Goal: Find specific page/section: Find specific page/section

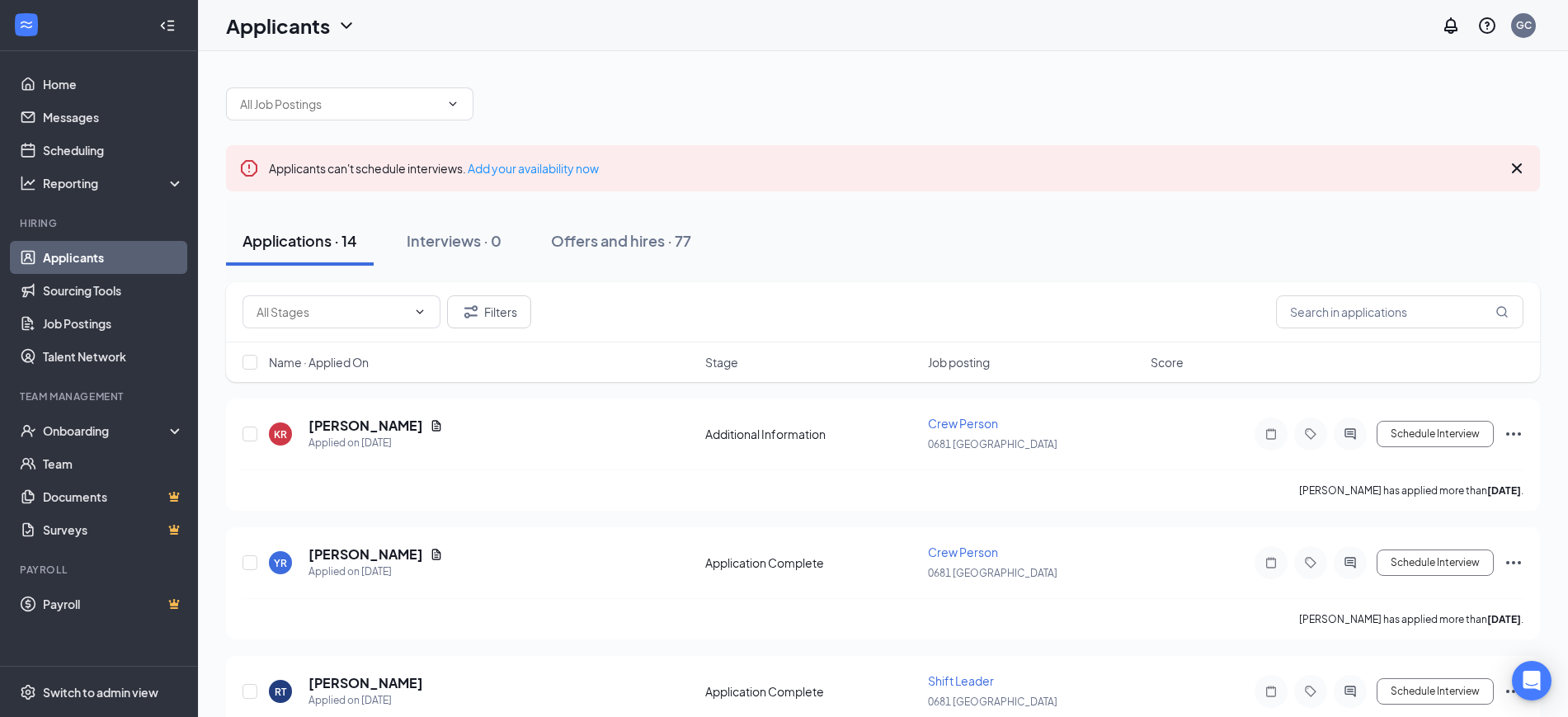
click at [350, 16] on icon "ChevronDown" at bounding box center [346, 25] width 20 height 20
click at [313, 117] on link "Archived applicants" at bounding box center [324, 107] width 178 height 16
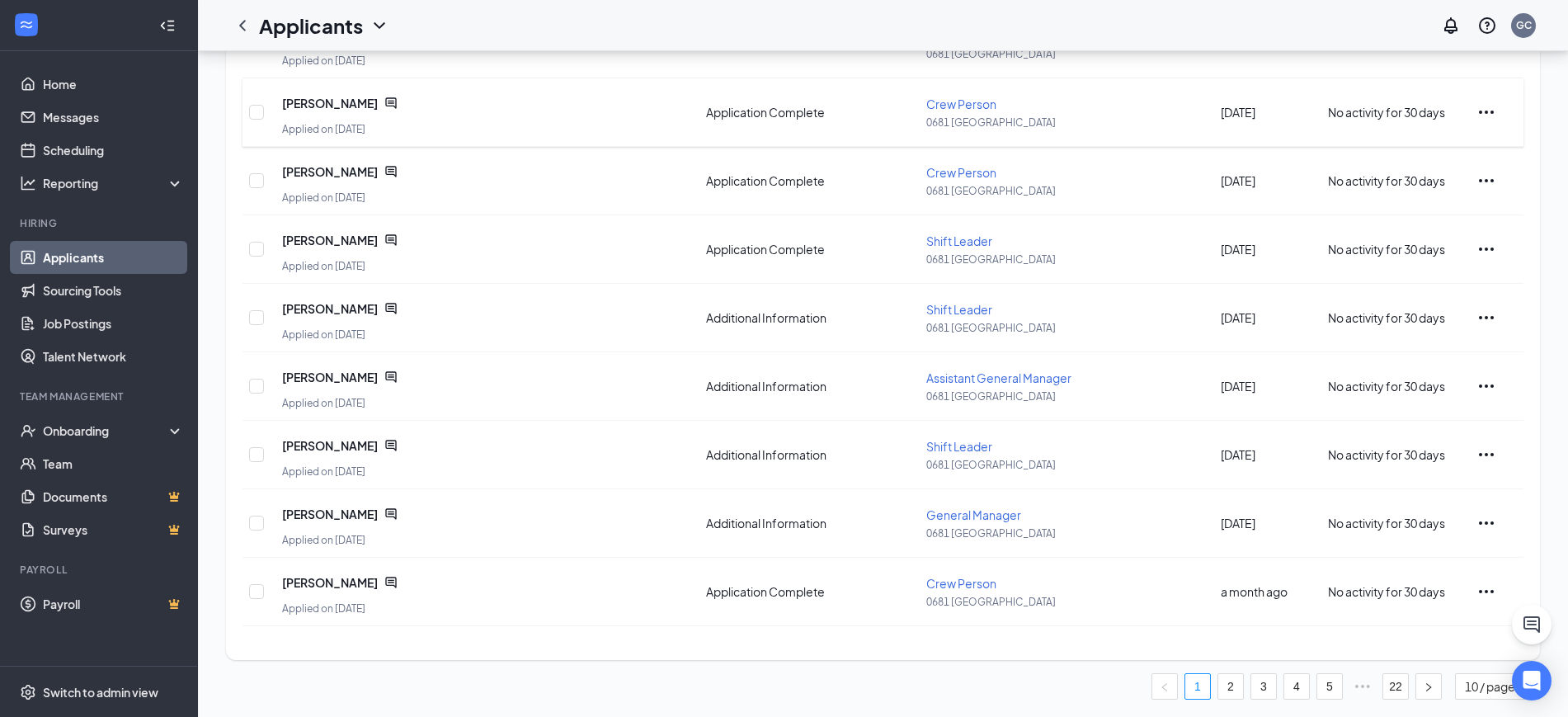
scroll to position [312, 0]
click at [1227, 692] on link "2" at bounding box center [1230, 683] width 25 height 25
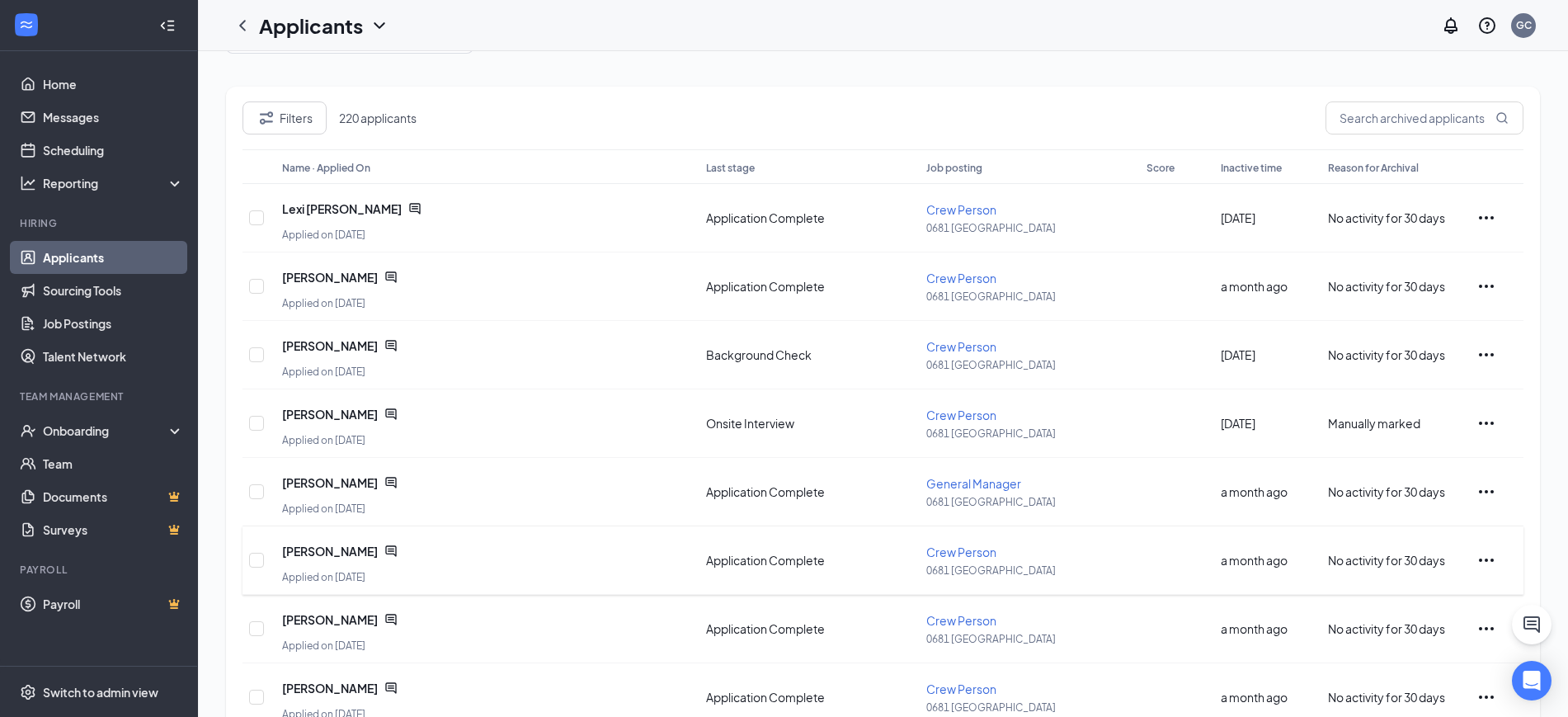
scroll to position [0, 0]
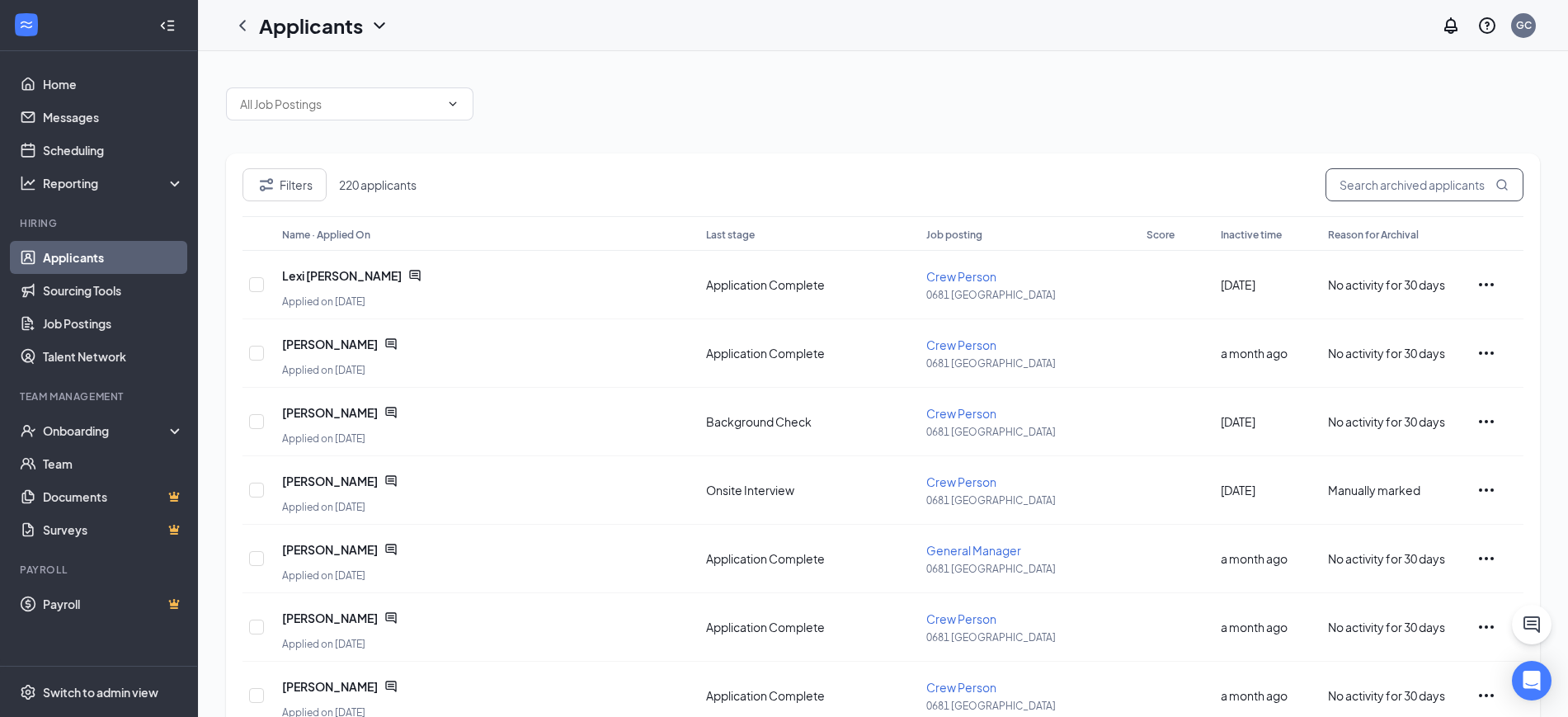
click at [1389, 192] on input "text" at bounding box center [1423, 185] width 198 height 33
type input "[PERSON_NAME]"
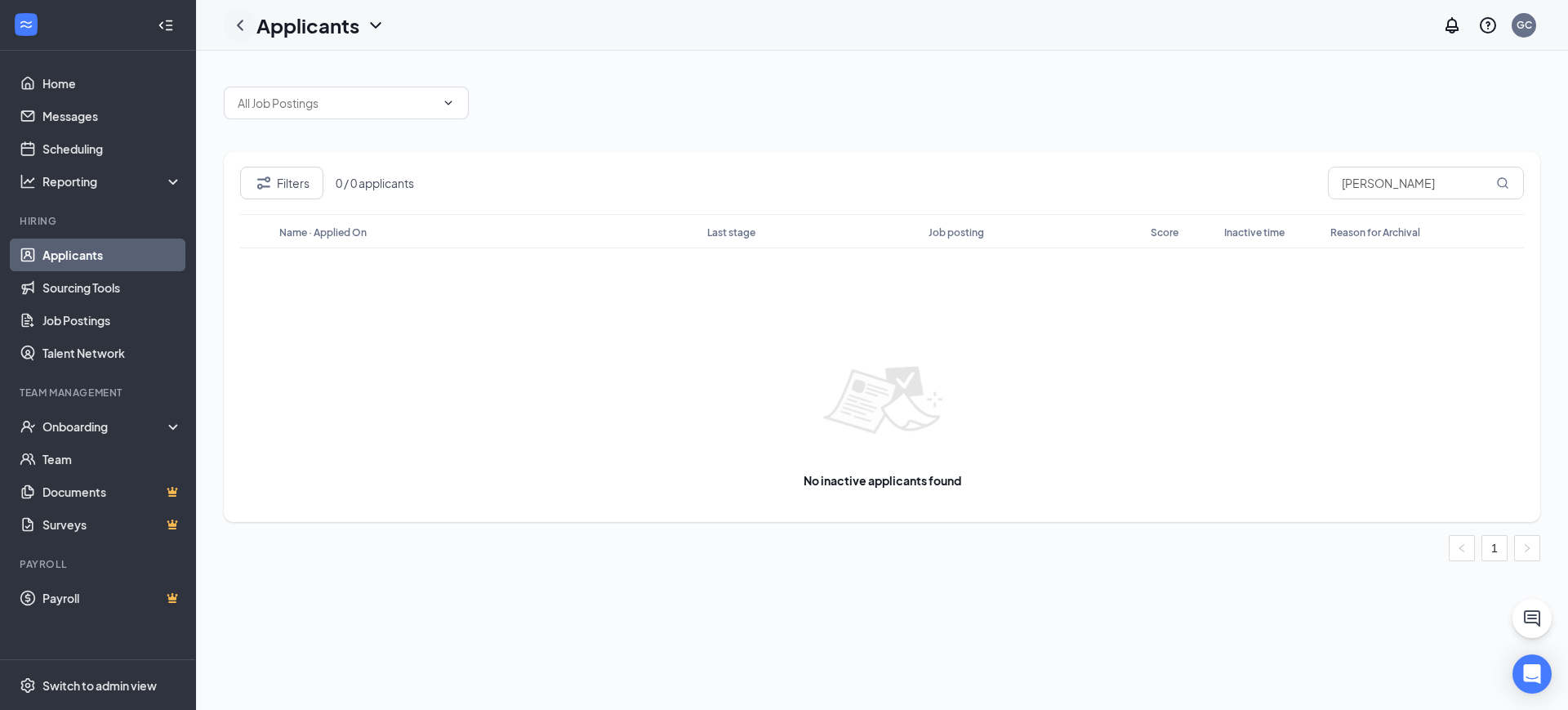
click at [240, 19] on icon "ChevronLeft" at bounding box center [239, 24] width 19 height 19
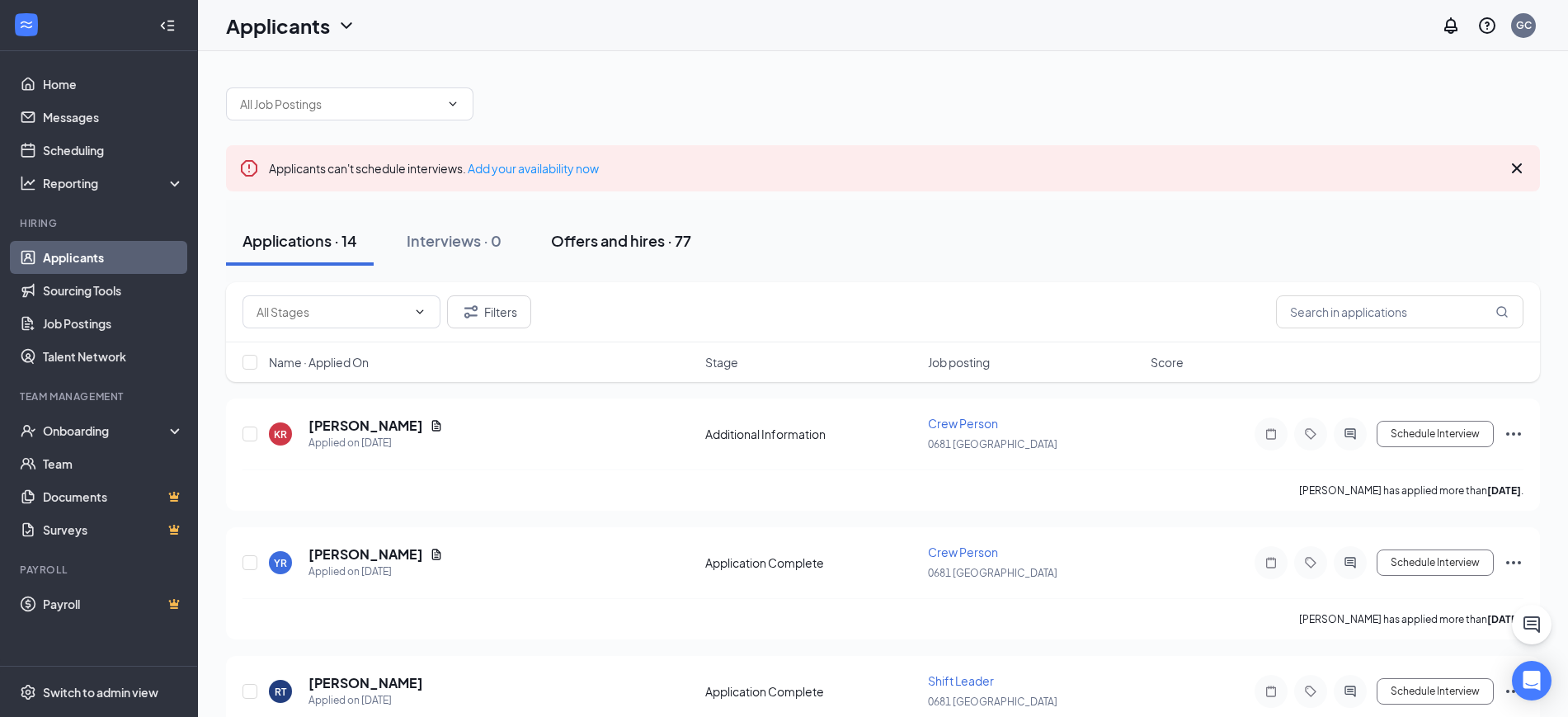
click at [582, 242] on div "Offers and hires · 77" at bounding box center [621, 241] width 140 height 20
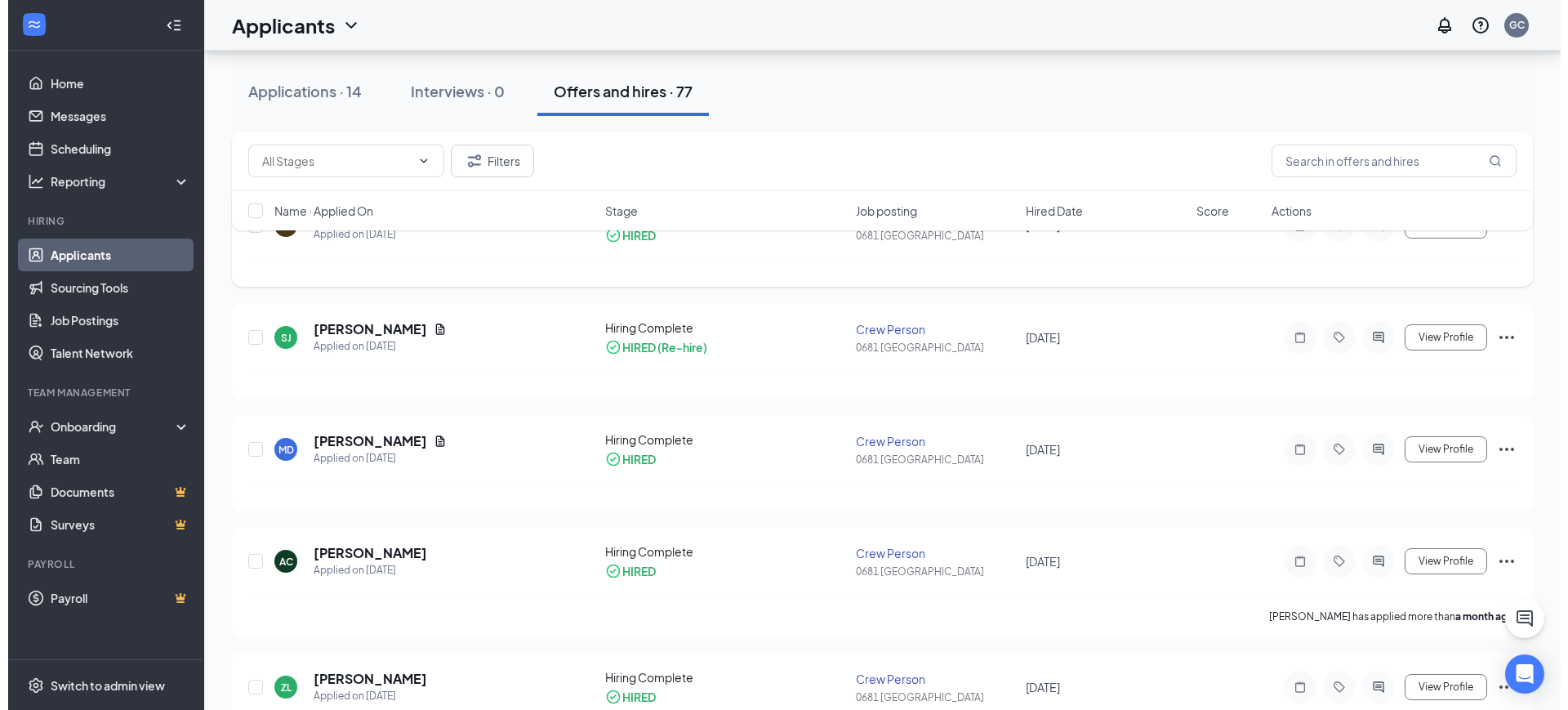
scroll to position [204, 0]
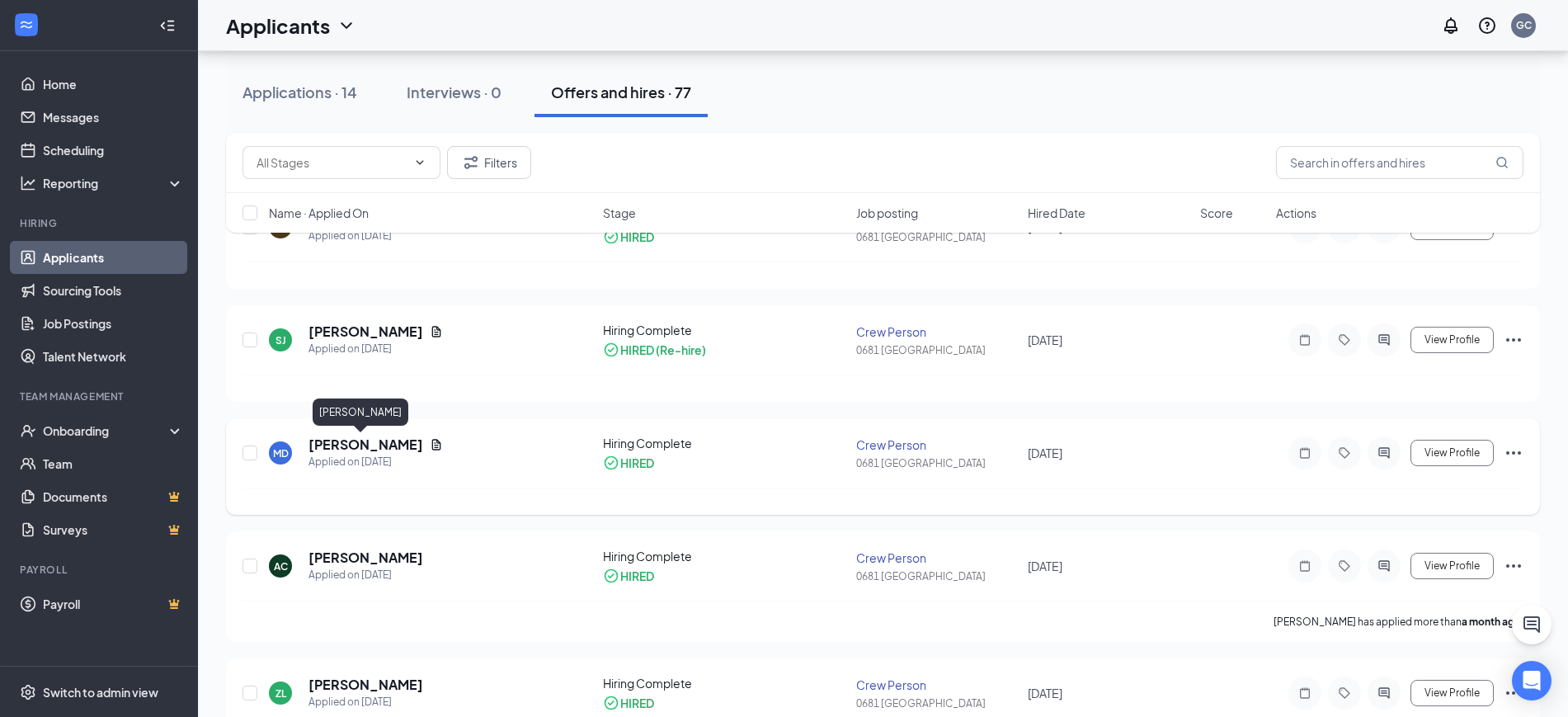
click at [369, 441] on h5 "[PERSON_NAME]" at bounding box center [366, 444] width 115 height 18
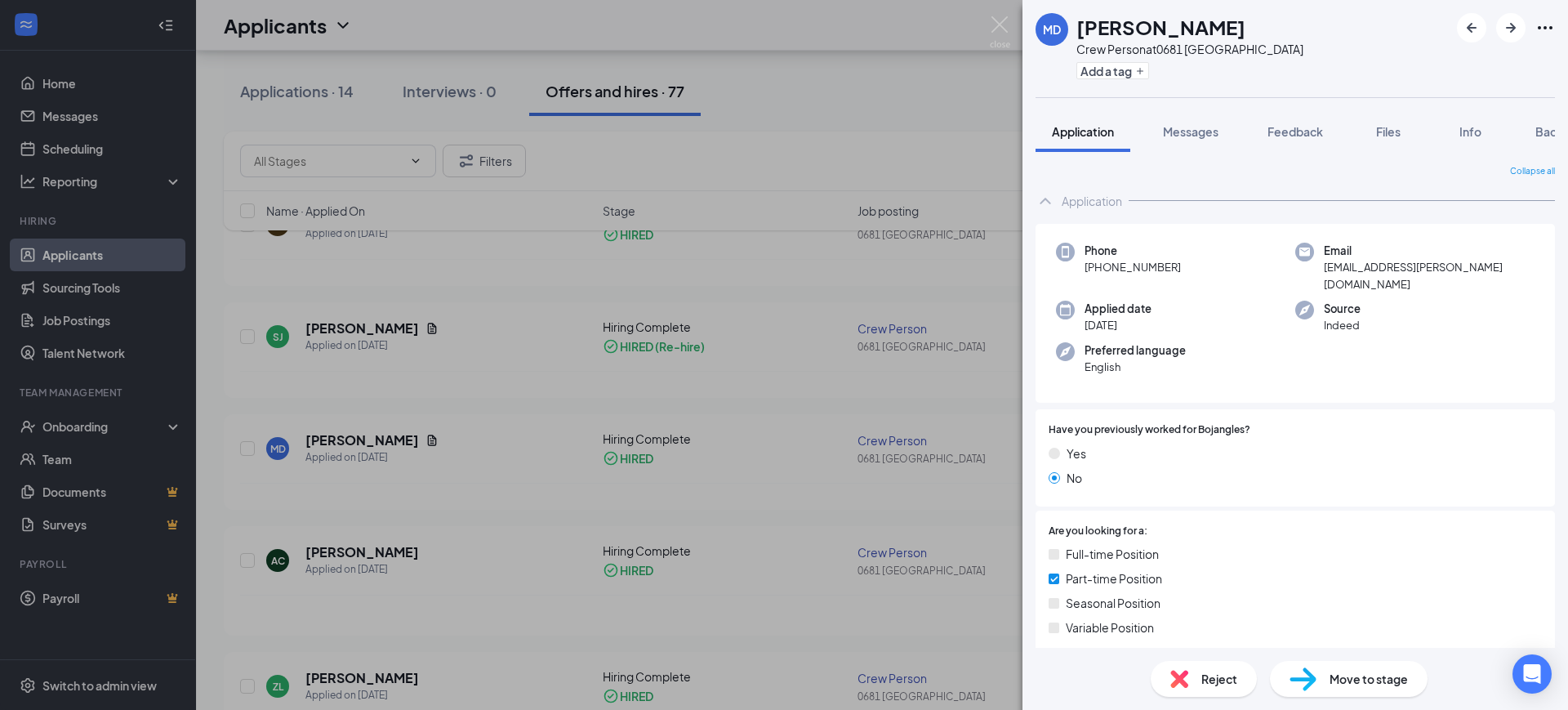
click at [471, 282] on div "MD [PERSON_NAME] Crew Person at 0681 Bryson City Add a tag Application Messages…" at bounding box center [784, 355] width 1568 height 710
